Goal: Find specific page/section: Find specific page/section

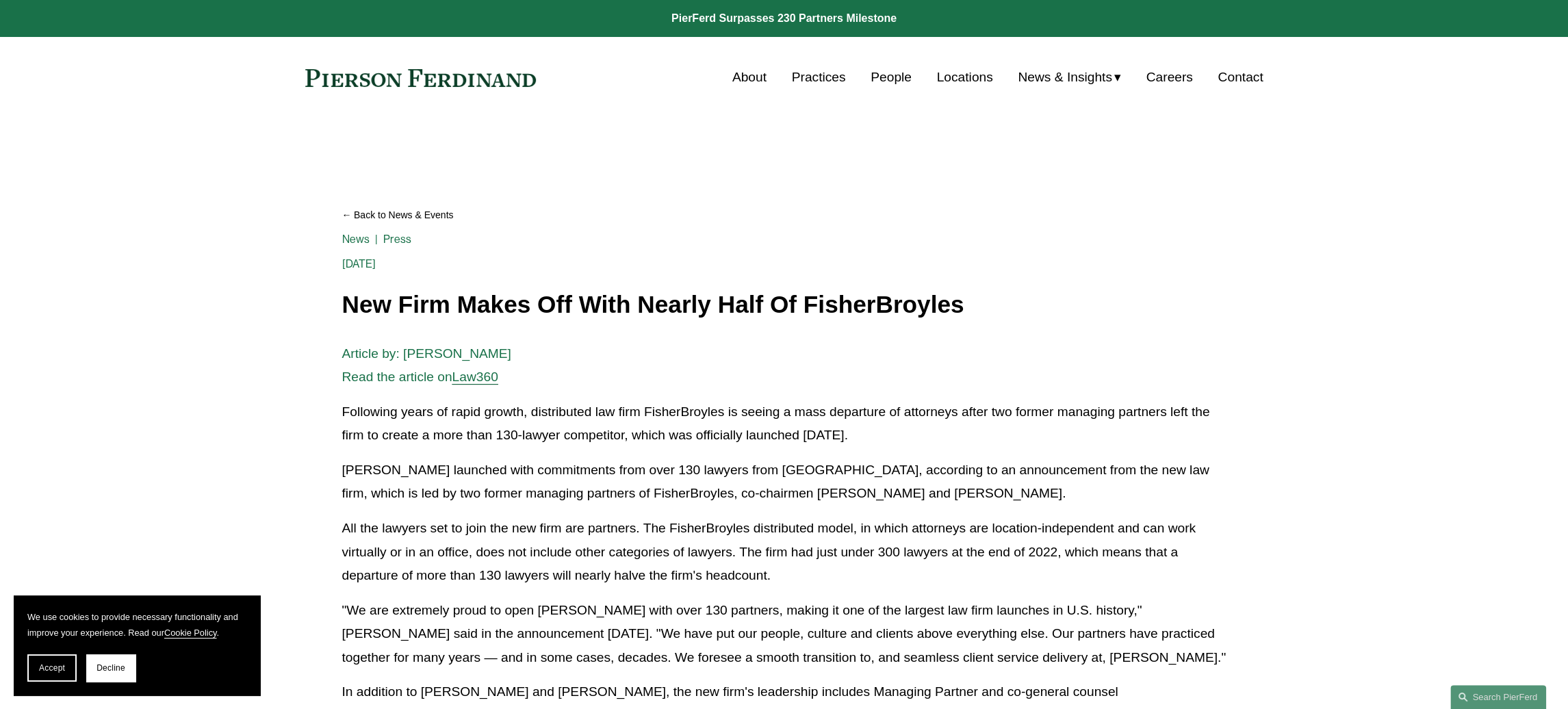
click at [794, 73] on link "Practices" at bounding box center [819, 77] width 54 height 26
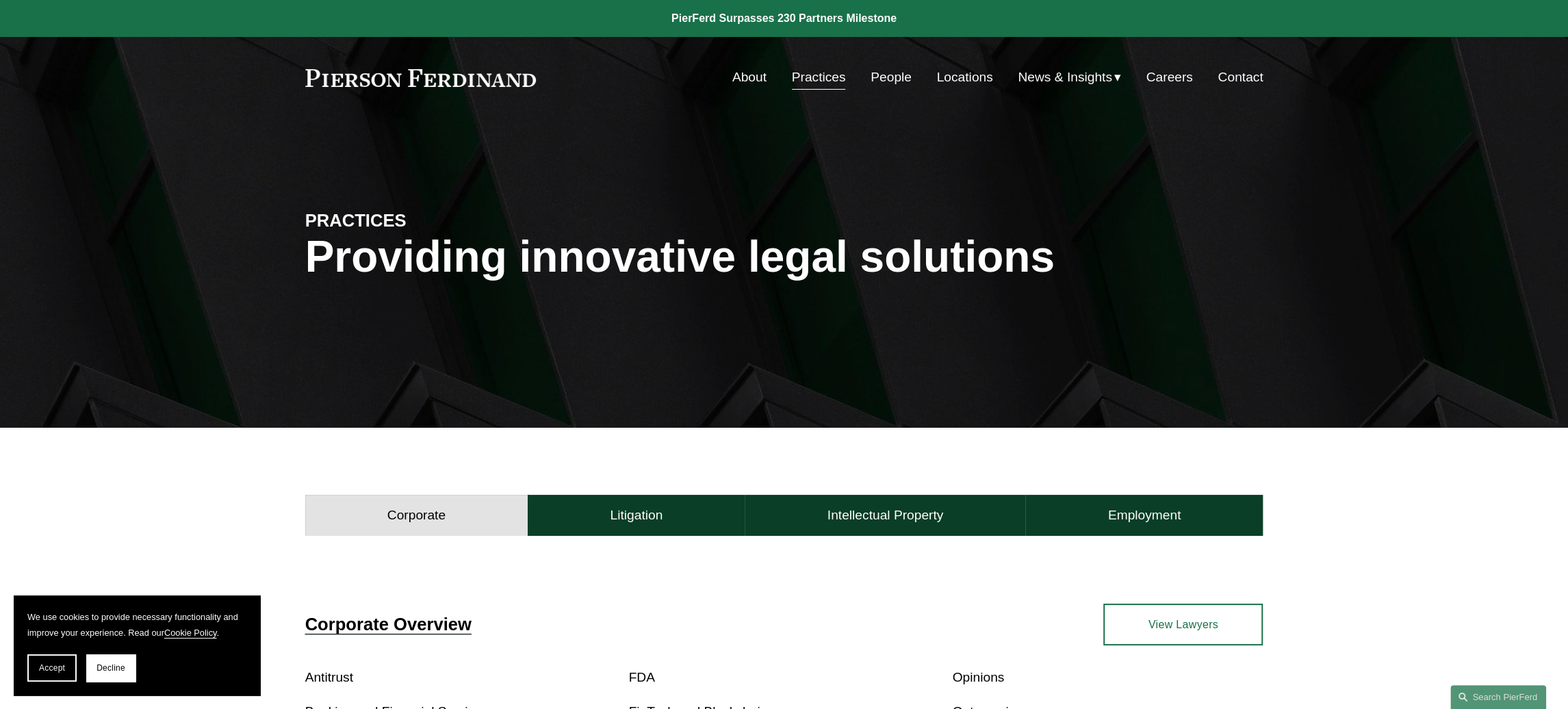
scroll to position [274, 0]
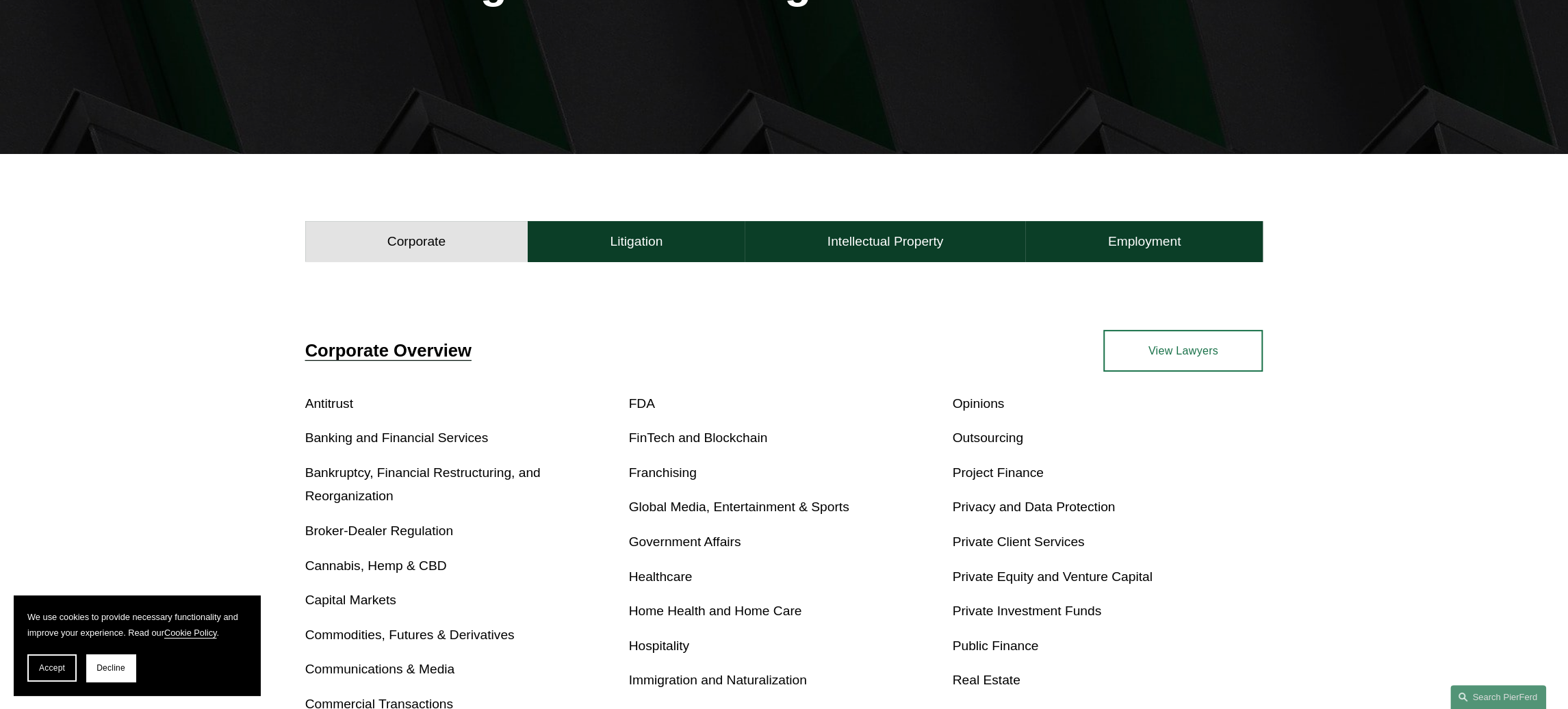
click at [340, 412] on p "Antitrust" at bounding box center [460, 404] width 311 height 24
click at [341, 408] on link "Antitrust" at bounding box center [329, 404] width 48 height 14
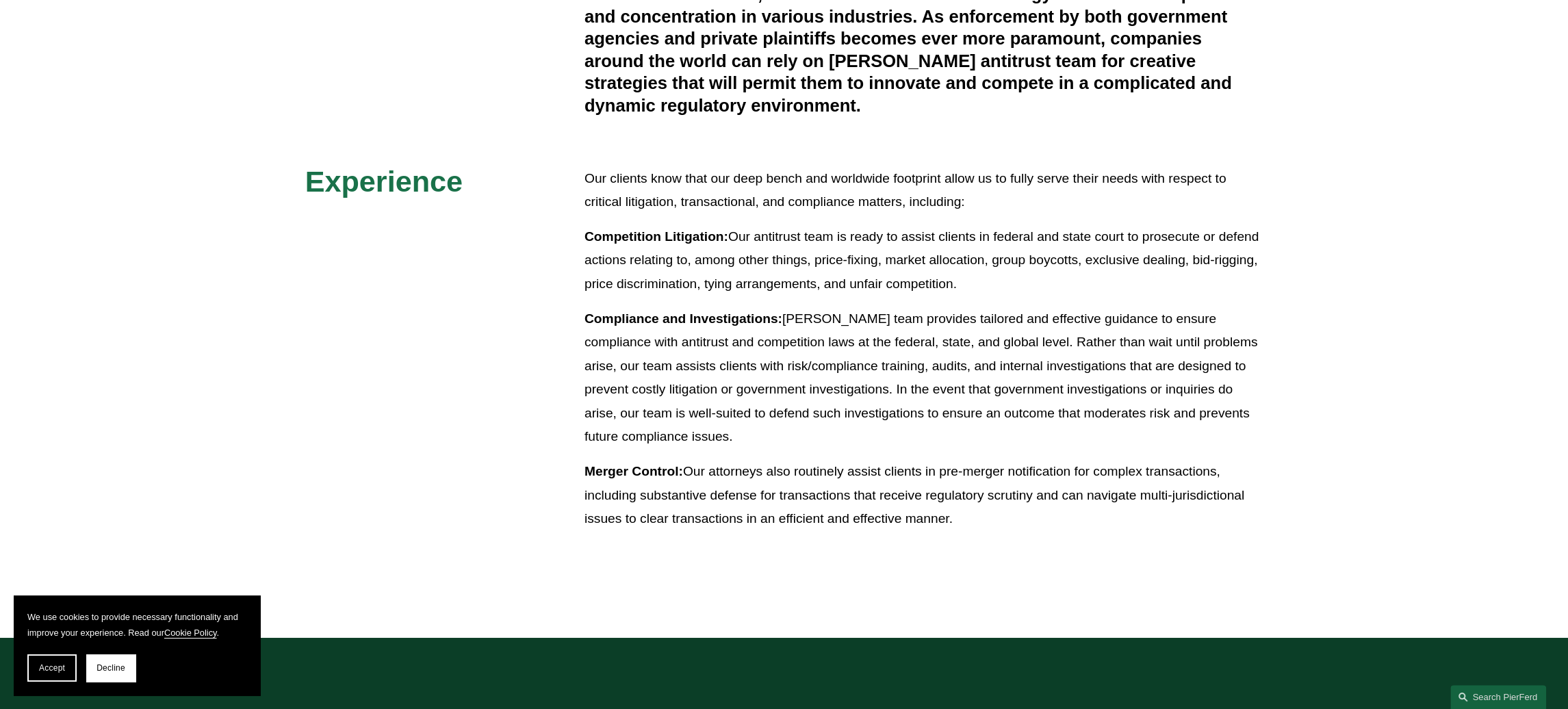
scroll to position [875, 0]
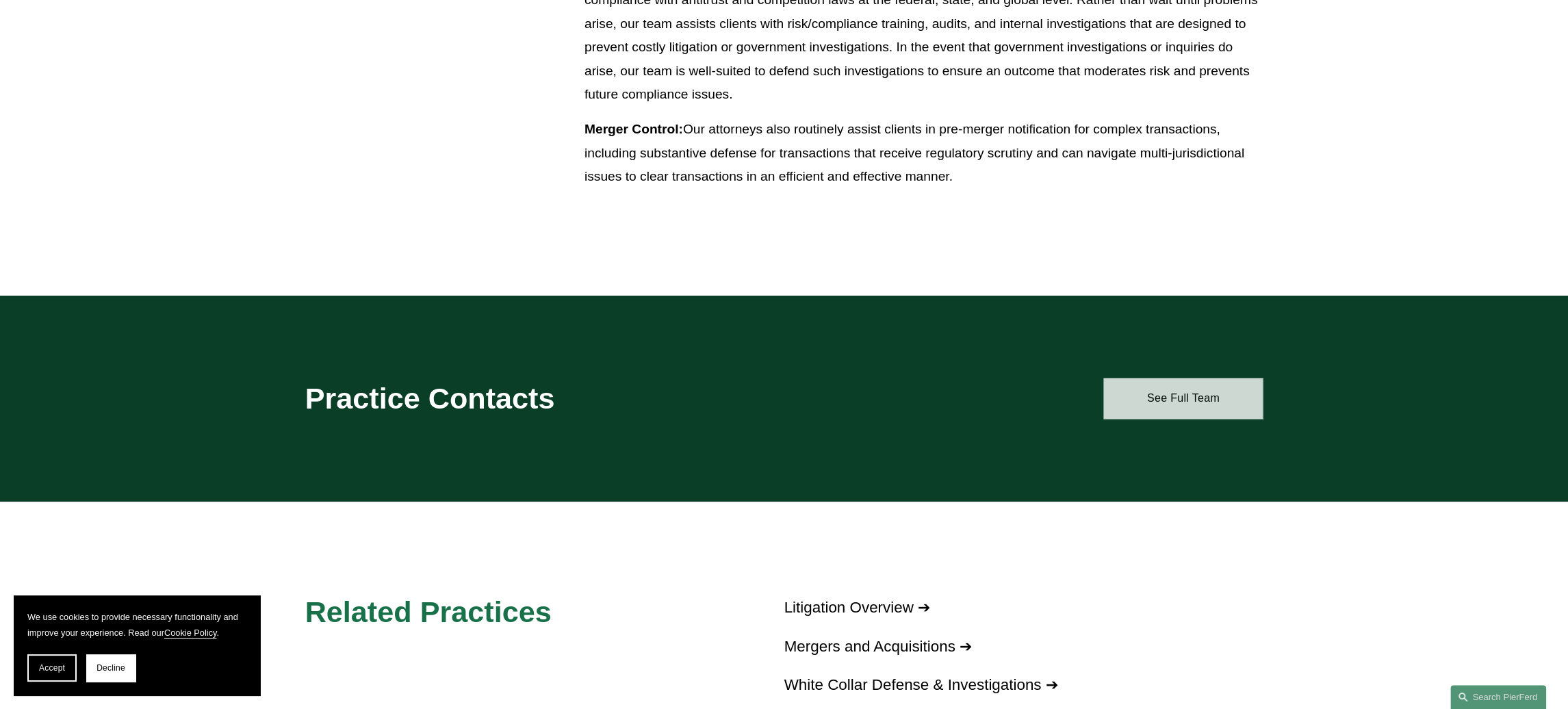
click at [1204, 409] on link "See Full Team" at bounding box center [1183, 398] width 159 height 41
